Goal: Find specific page/section: Find specific page/section

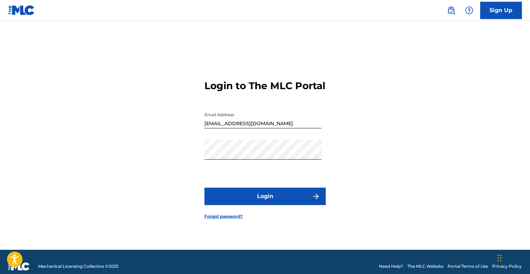
click at [282, 205] on button "Login" at bounding box center [264, 195] width 121 height 17
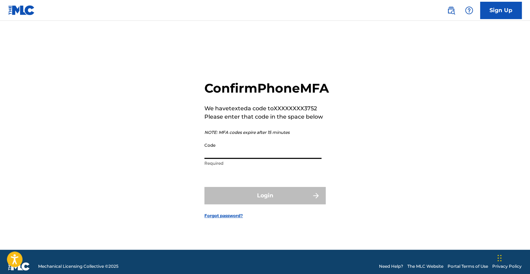
click at [216, 158] on input "Code" at bounding box center [262, 149] width 117 height 20
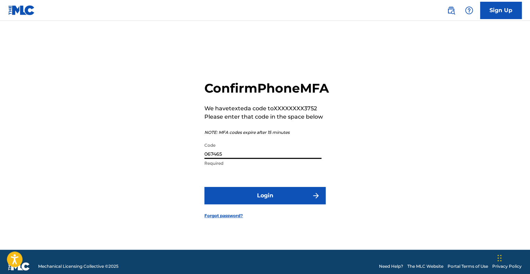
type input "067465"
click at [210, 204] on button "Login" at bounding box center [264, 195] width 121 height 17
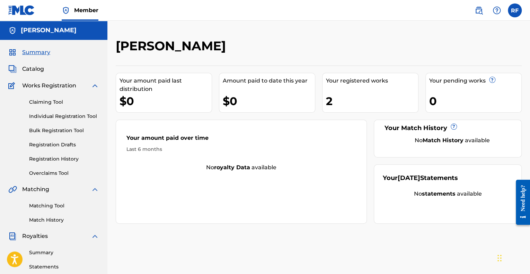
click at [337, 87] on div "Your registered works 2" at bounding box center [370, 93] width 96 height 40
click at [57, 159] on link "Registration History" at bounding box center [64, 158] width 70 height 7
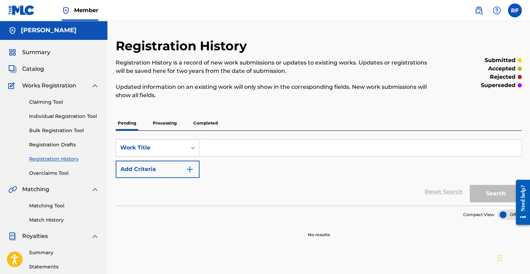
click at [66, 145] on link "Registration Drafts" at bounding box center [64, 144] width 70 height 7
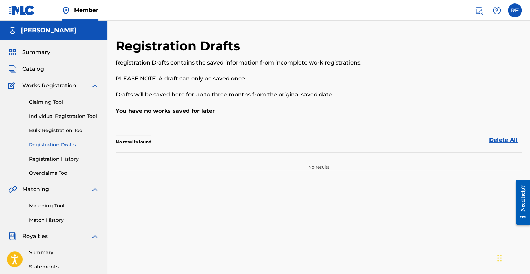
click at [36, 70] on span "Catalog" at bounding box center [33, 69] width 22 height 8
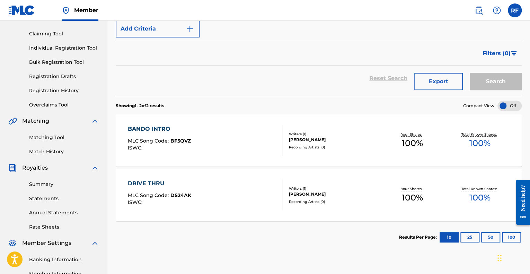
scroll to position [66, 0]
